Goal: Task Accomplishment & Management: Manage account settings

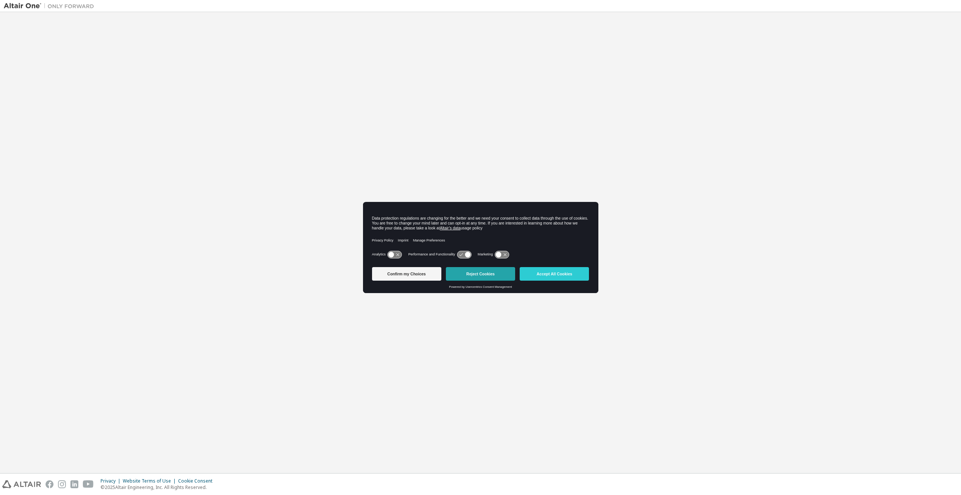
click at [480, 274] on button "Reject Cookies" at bounding box center [480, 274] width 69 height 14
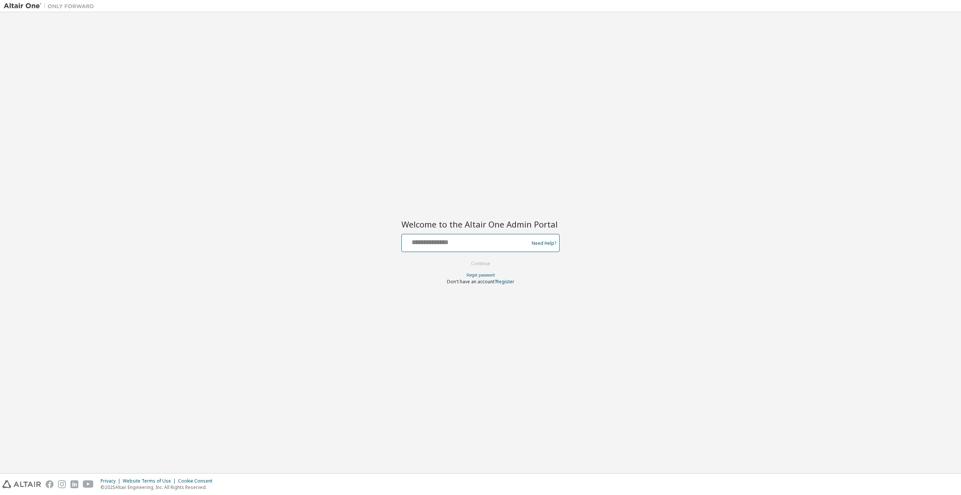
click at [458, 245] on input "text" at bounding box center [466, 241] width 123 height 11
type input "**********"
click at [473, 268] on button "Continue" at bounding box center [480, 263] width 35 height 11
